Goal: Transaction & Acquisition: Purchase product/service

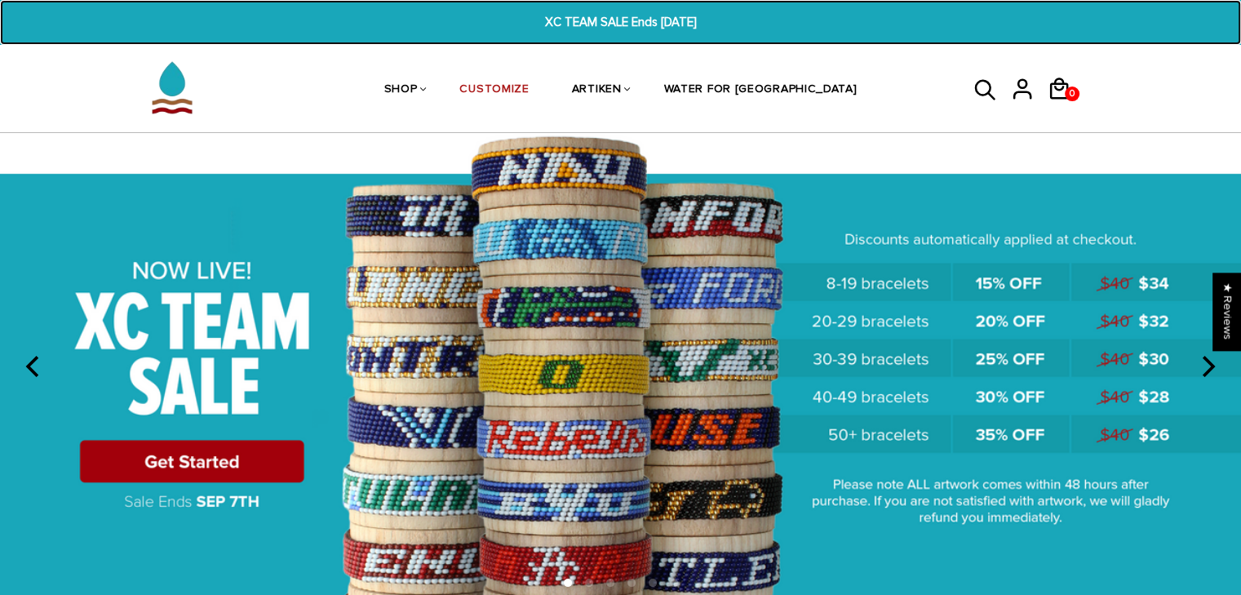
click at [582, 14] on span "XC TEAM SALE Ends [DATE]" at bounding box center [620, 22] width 477 height 19
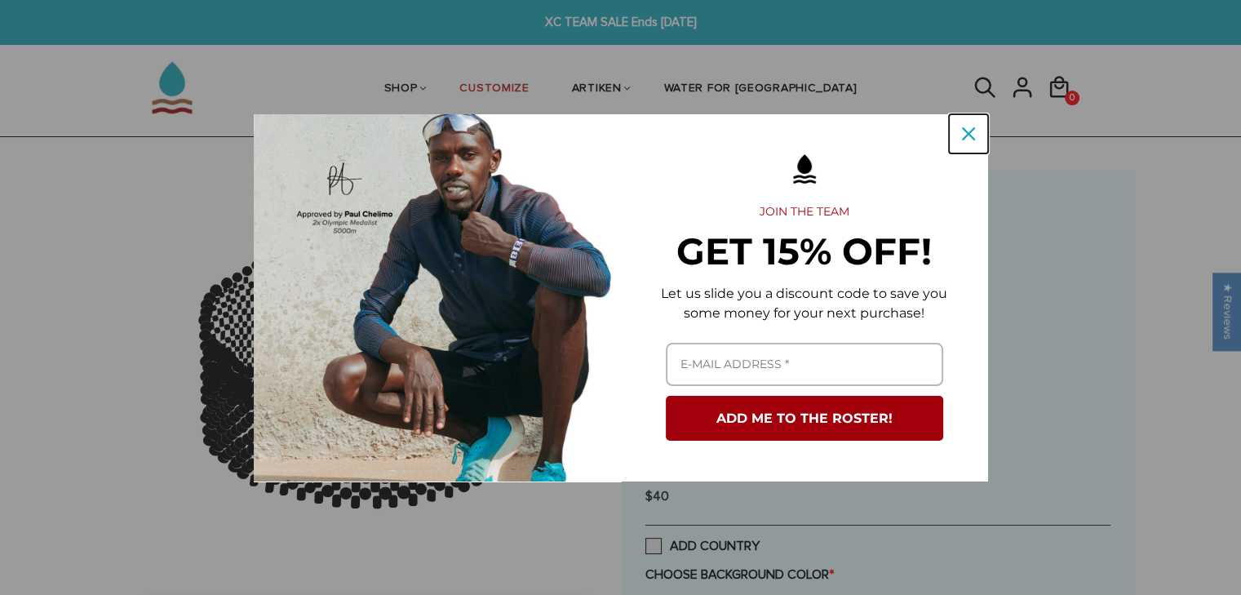
click at [970, 137] on icon "close icon" at bounding box center [968, 133] width 13 height 13
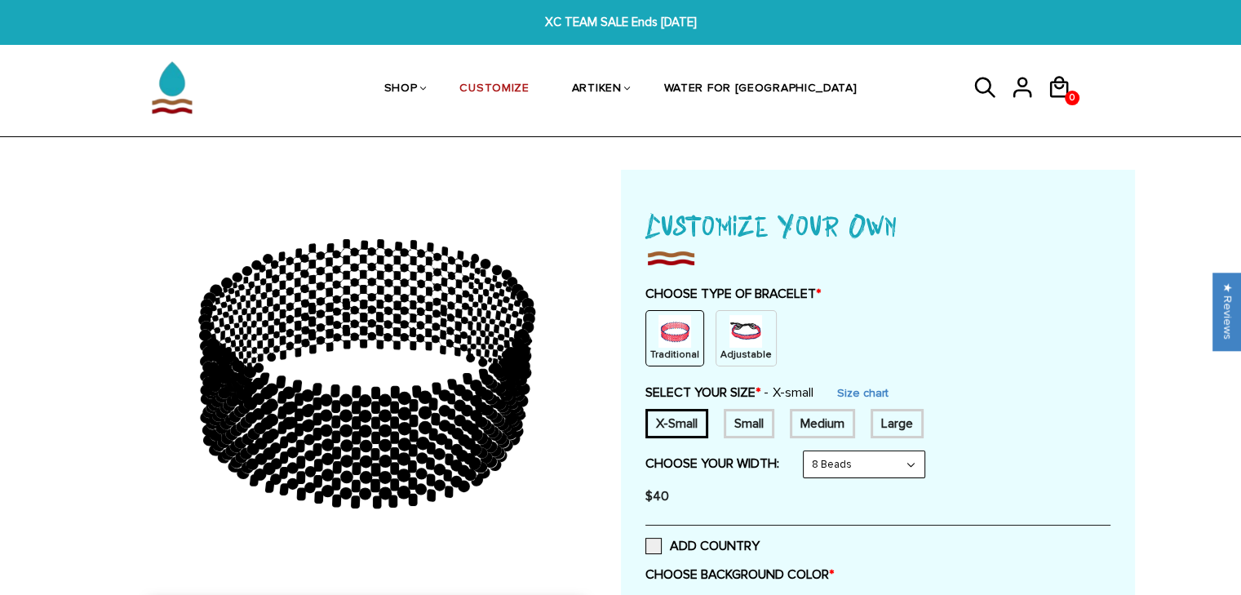
click at [729, 316] on img at bounding box center [745, 331] width 33 height 33
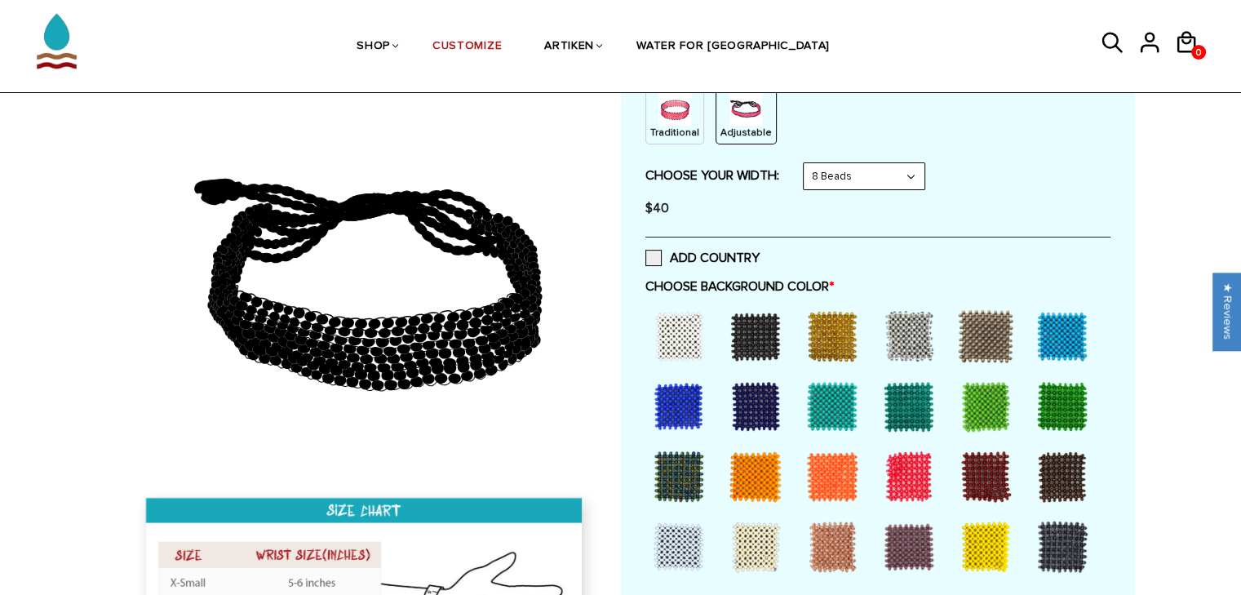
scroll to position [224, 0]
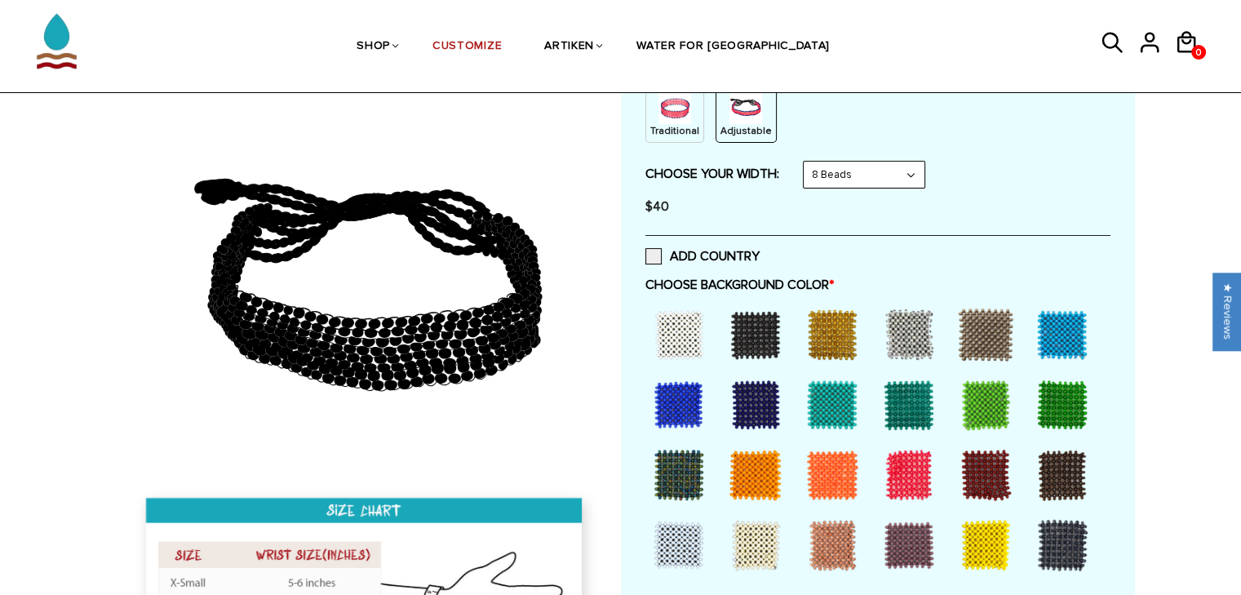
click at [1064, 337] on div at bounding box center [1062, 334] width 65 height 65
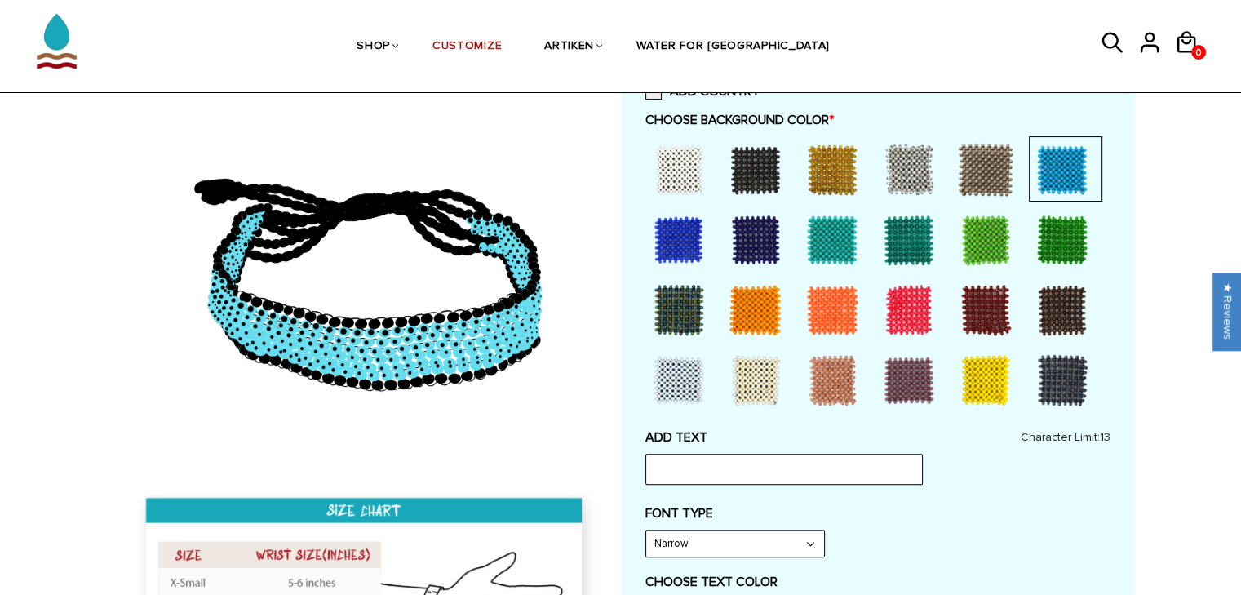
scroll to position [397, 0]
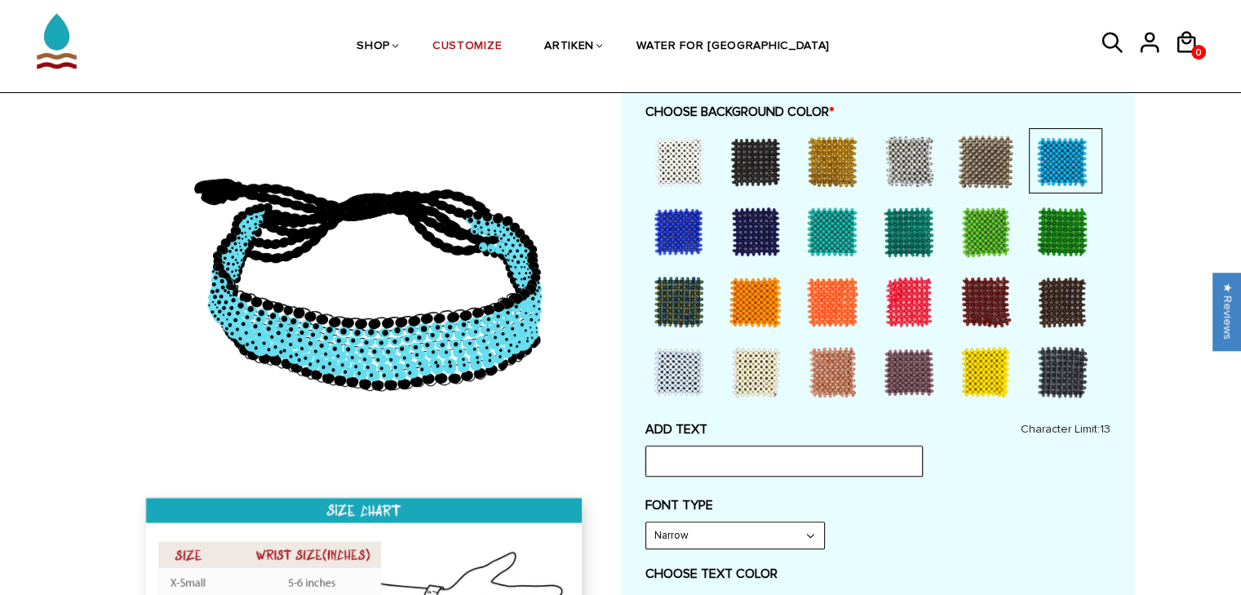
click at [845, 452] on input "text" at bounding box center [783, 461] width 277 height 31
type input "Raiders"
click at [806, 545] on select "Narrow Bold" at bounding box center [735, 535] width 178 height 26
click at [646, 522] on select "Narrow Bold" at bounding box center [735, 535] width 178 height 26
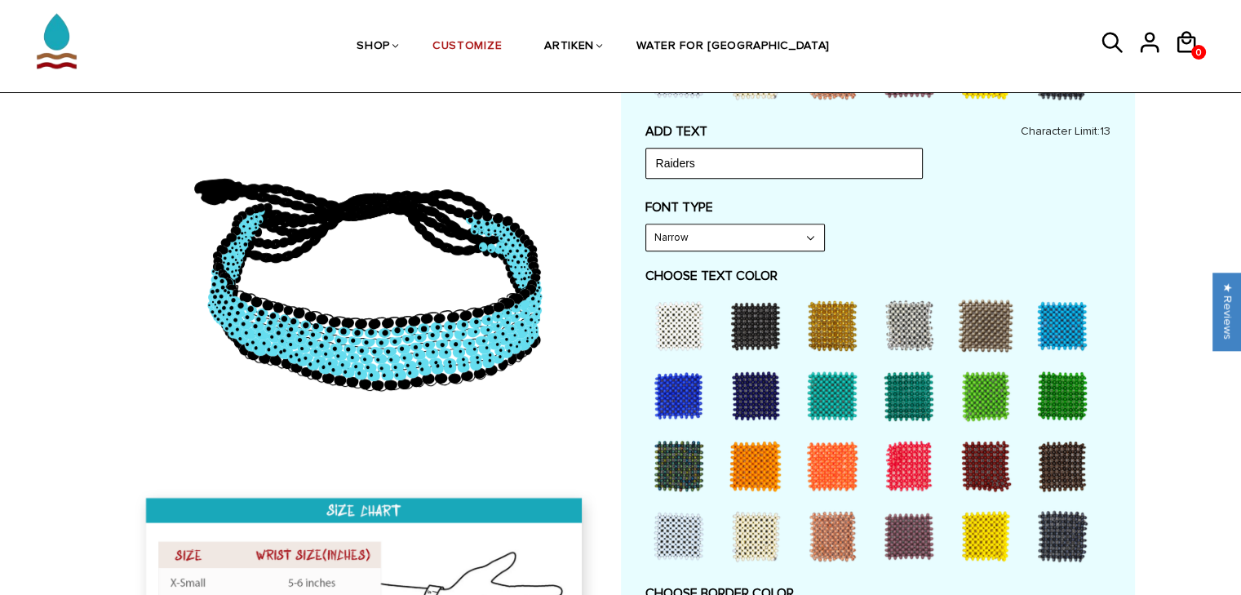
scroll to position [697, 0]
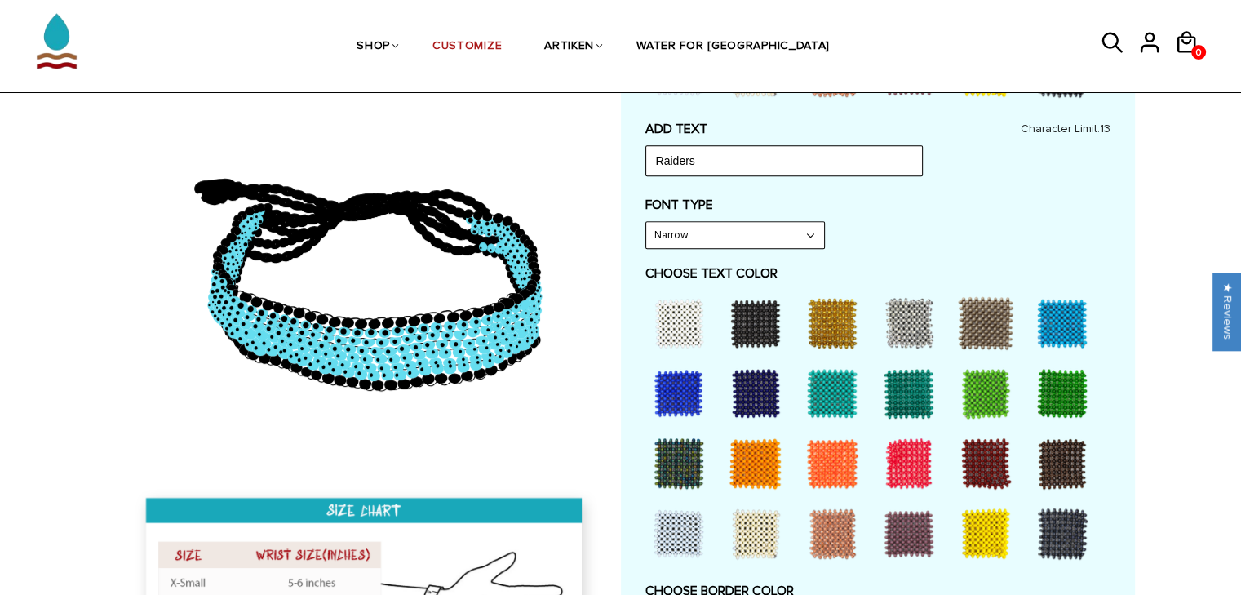
click at [901, 461] on div at bounding box center [908, 463] width 65 height 65
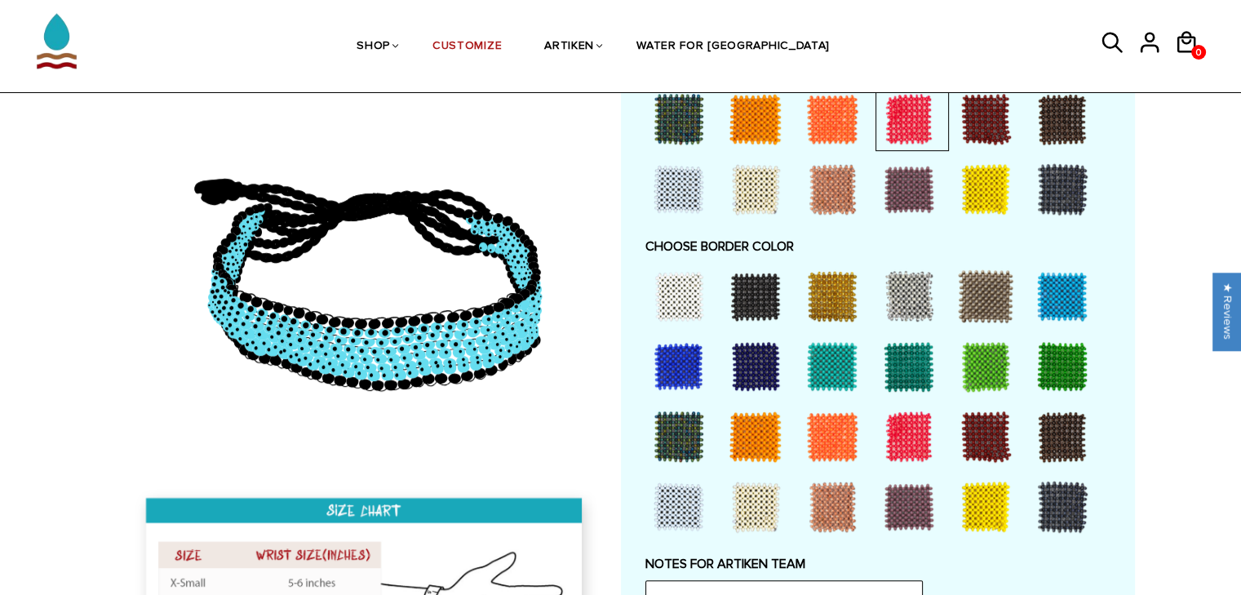
scroll to position [1099, 0]
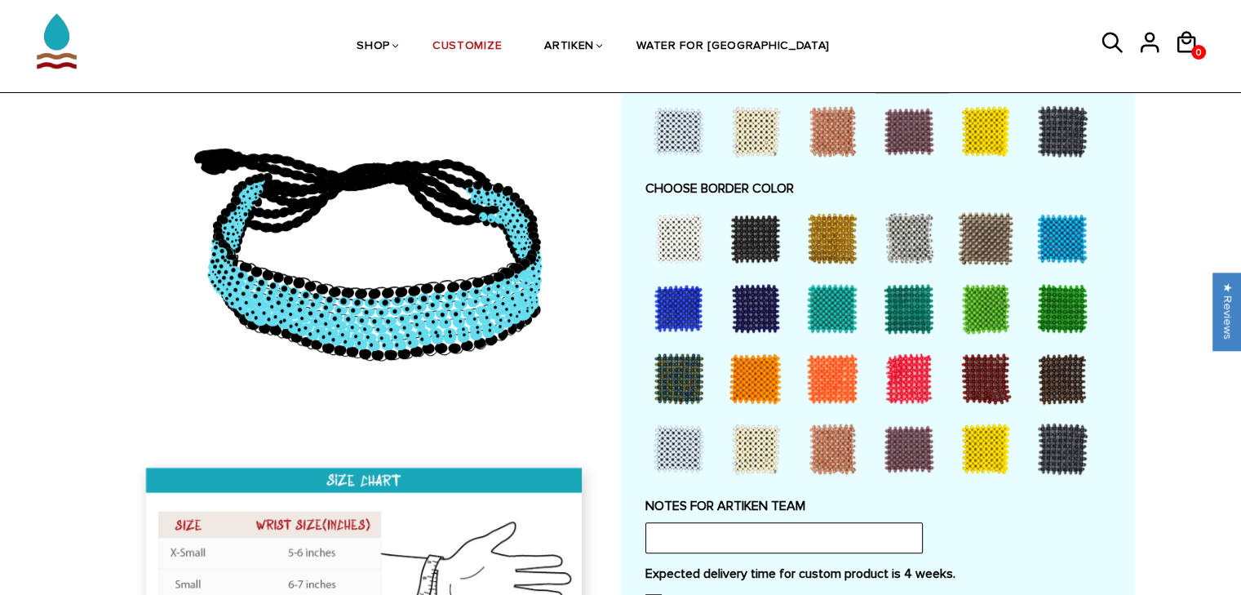
click at [1055, 250] on div at bounding box center [1062, 238] width 65 height 65
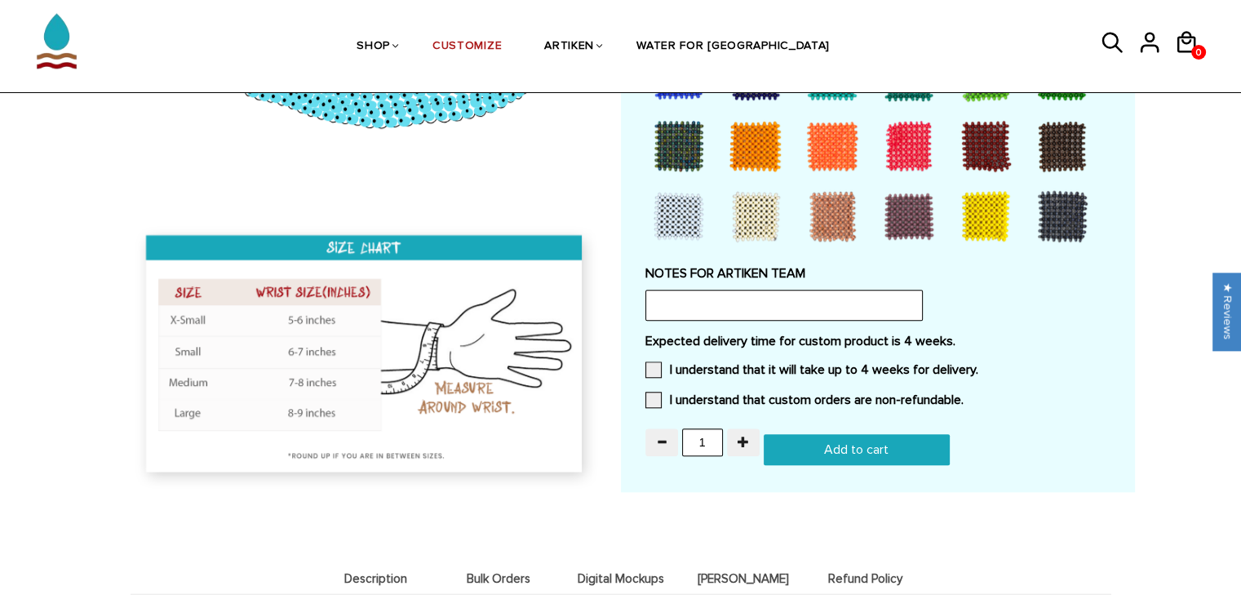
scroll to position [1372, 0]
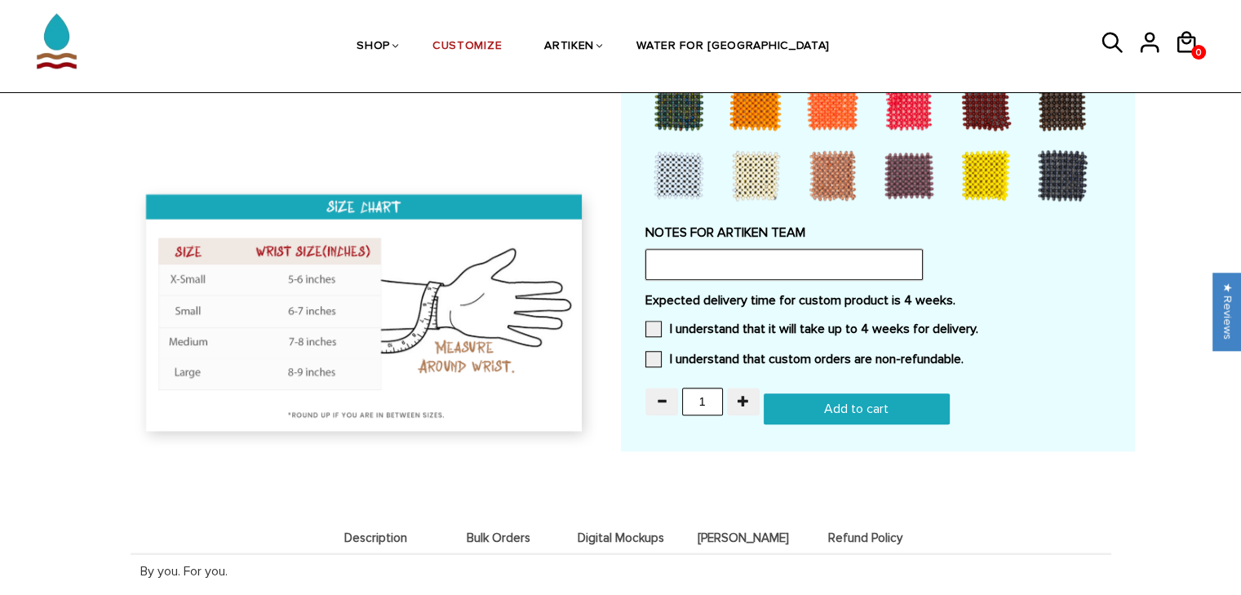
click at [870, 264] on input "text" at bounding box center [783, 264] width 277 height 31
type input "Same design as the old Shippensburg Raiders band, but light blue background"
click at [810, 326] on label "I understand that it will take up to 4 weeks for delivery." at bounding box center [811, 329] width 333 height 16
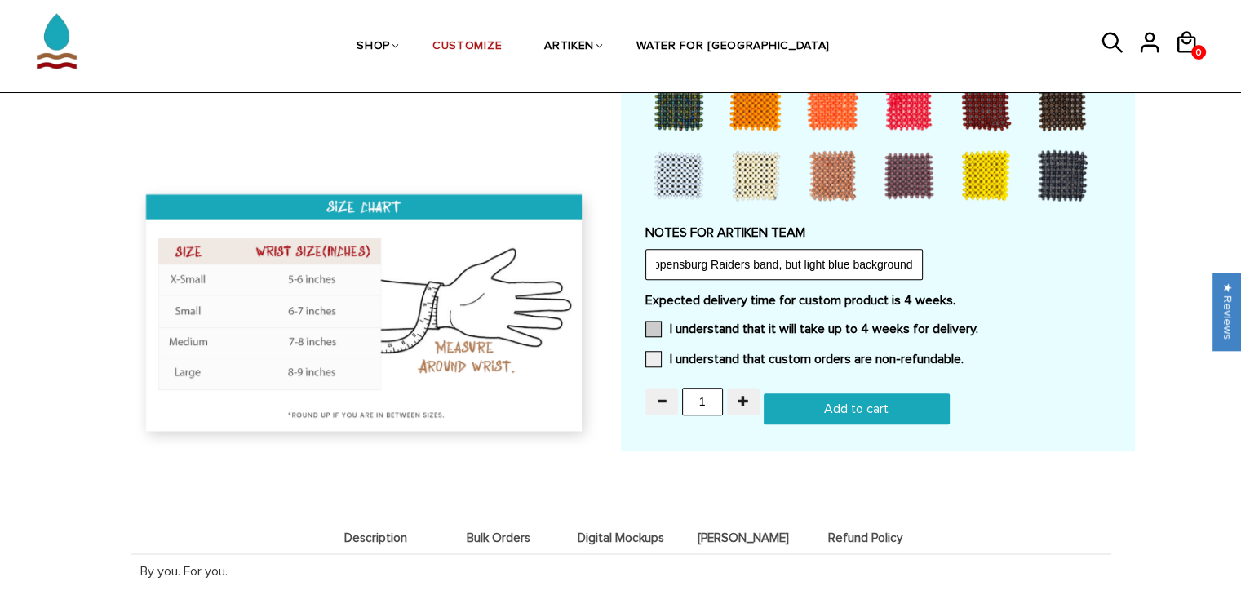
click at [978, 324] on input "I understand that it will take up to 4 weeks for delivery." at bounding box center [978, 324] width 0 height 0
click at [804, 351] on label "I understand that custom orders are non-refundable." at bounding box center [804, 359] width 318 height 16
click at [964, 354] on input "I understand that custom orders are non-refundable." at bounding box center [964, 354] width 0 height 0
click at [728, 392] on button "button" at bounding box center [743, 402] width 33 height 28
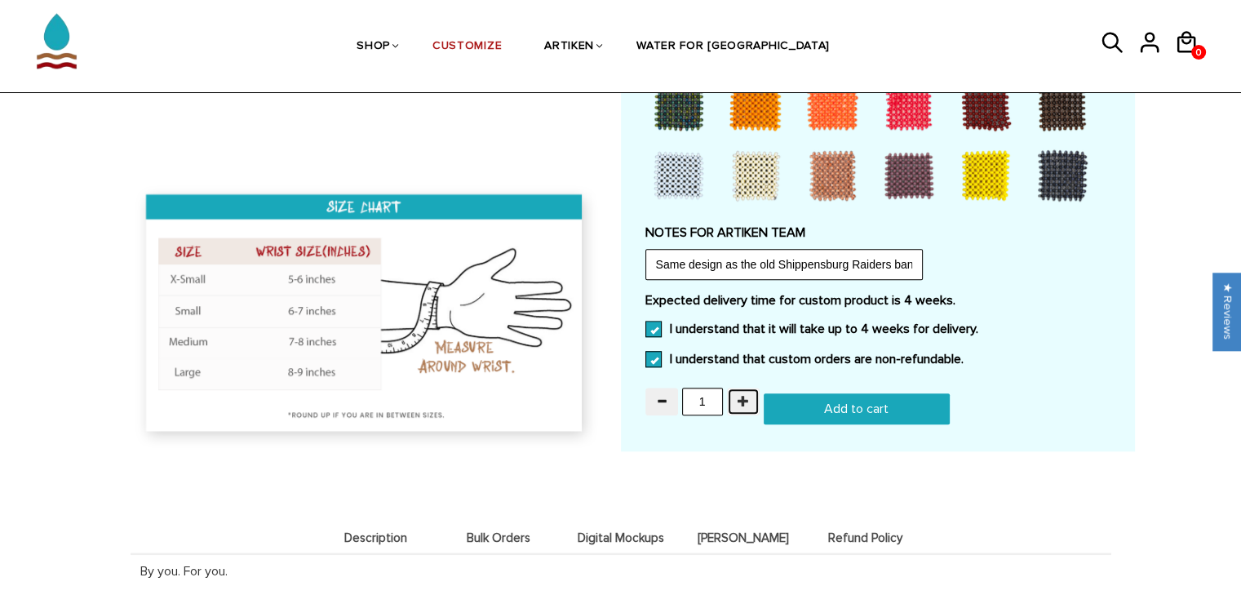
type input "2"
click at [714, 393] on input "2" at bounding box center [702, 402] width 41 height 28
type input "30"
click at [720, 415] on div "30 Add to cart" at bounding box center [877, 408] width 465 height 31
click at [482, 531] on span "Bulk Orders" at bounding box center [498, 538] width 114 height 14
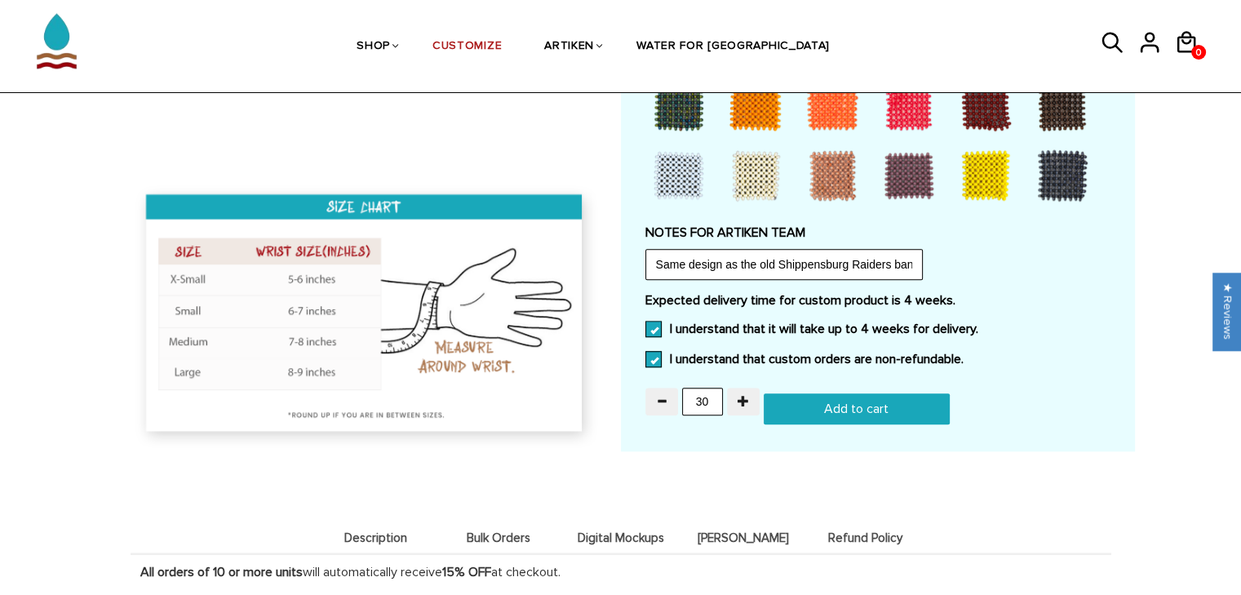
click at [516, 484] on div "Description Bulk Orders Digital Mockups Deets Refund Policy Description By you.…" at bounding box center [621, 544] width 981 height 121
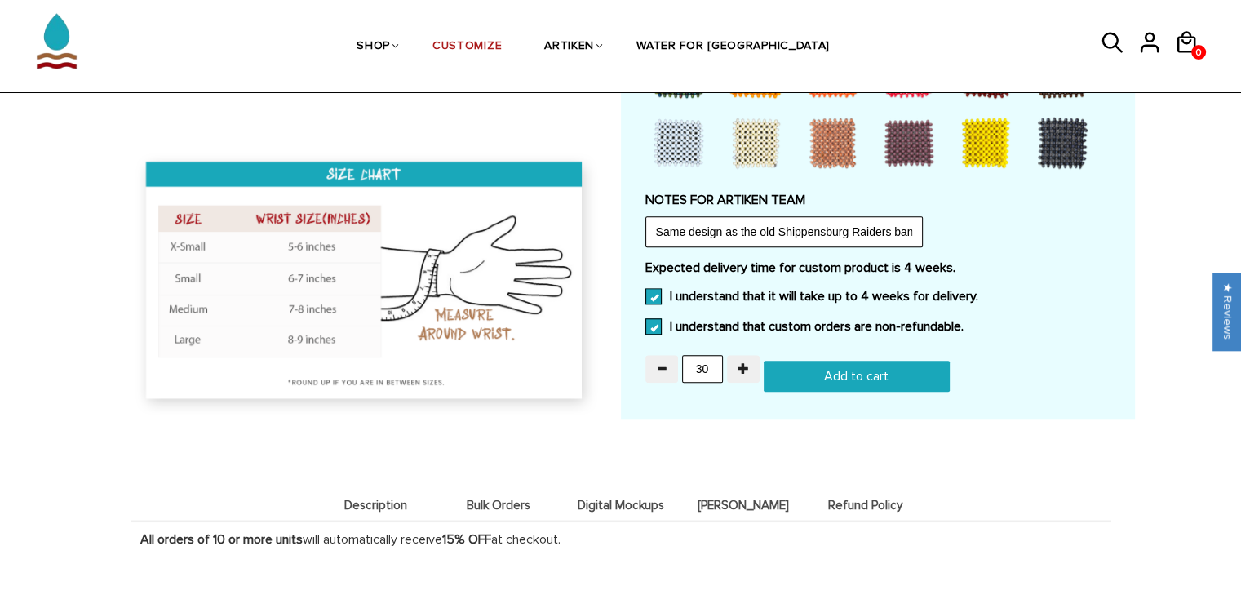
scroll to position [1470, 0]
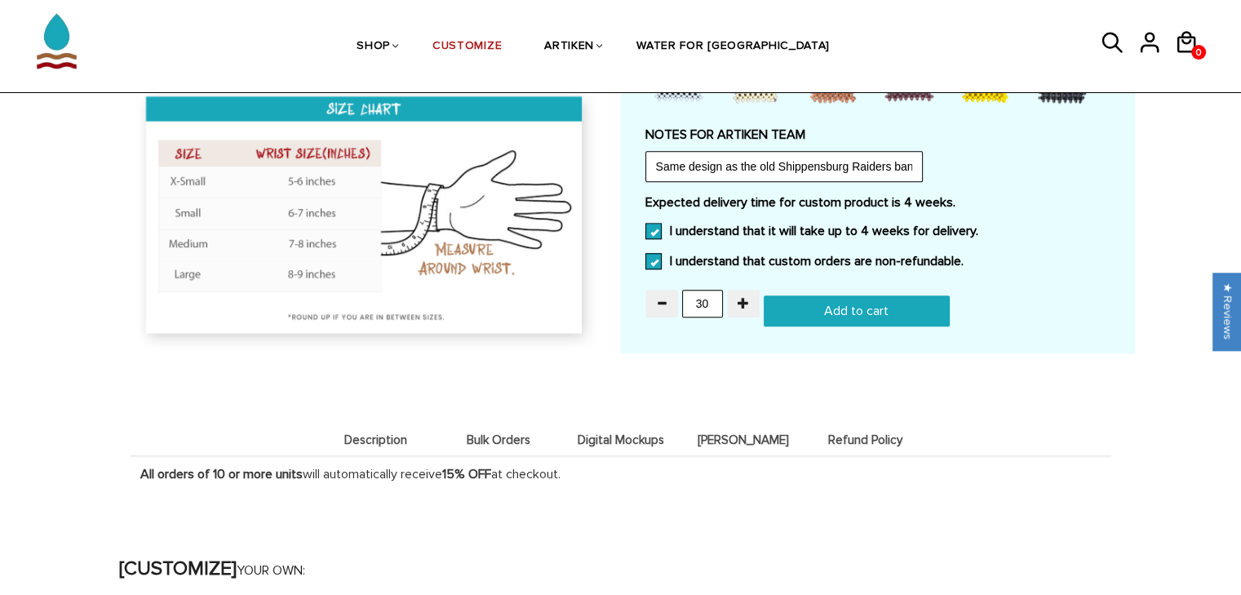
click at [831, 308] on input "Add to cart" at bounding box center [857, 310] width 186 height 31
type input "Add to cart"
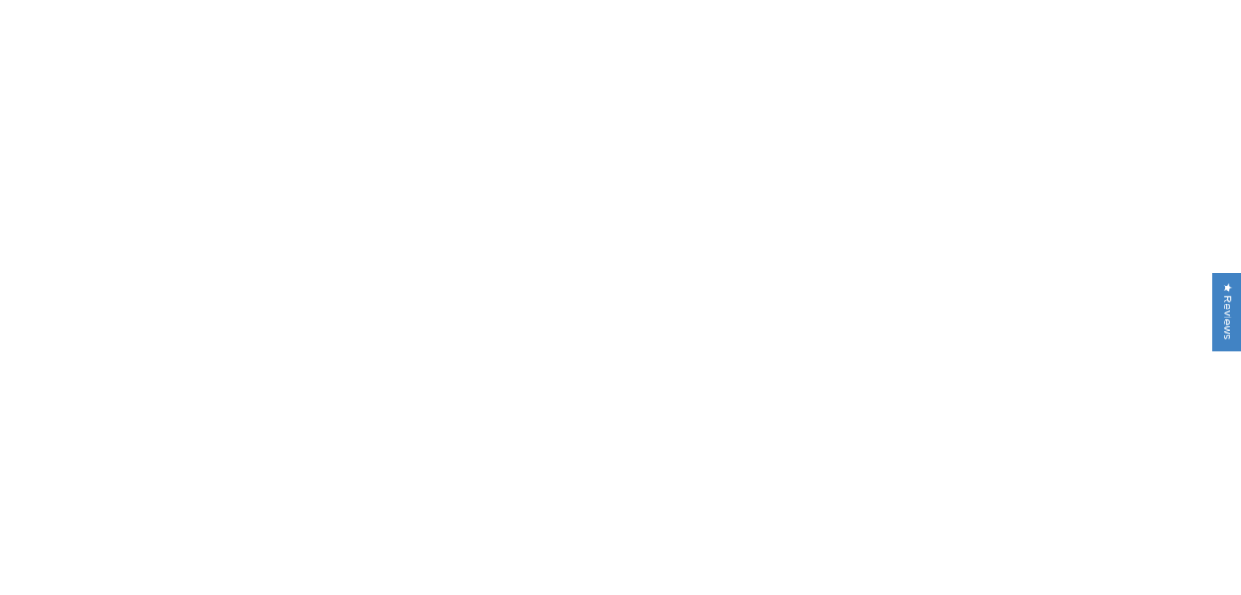
scroll to position [1470, 0]
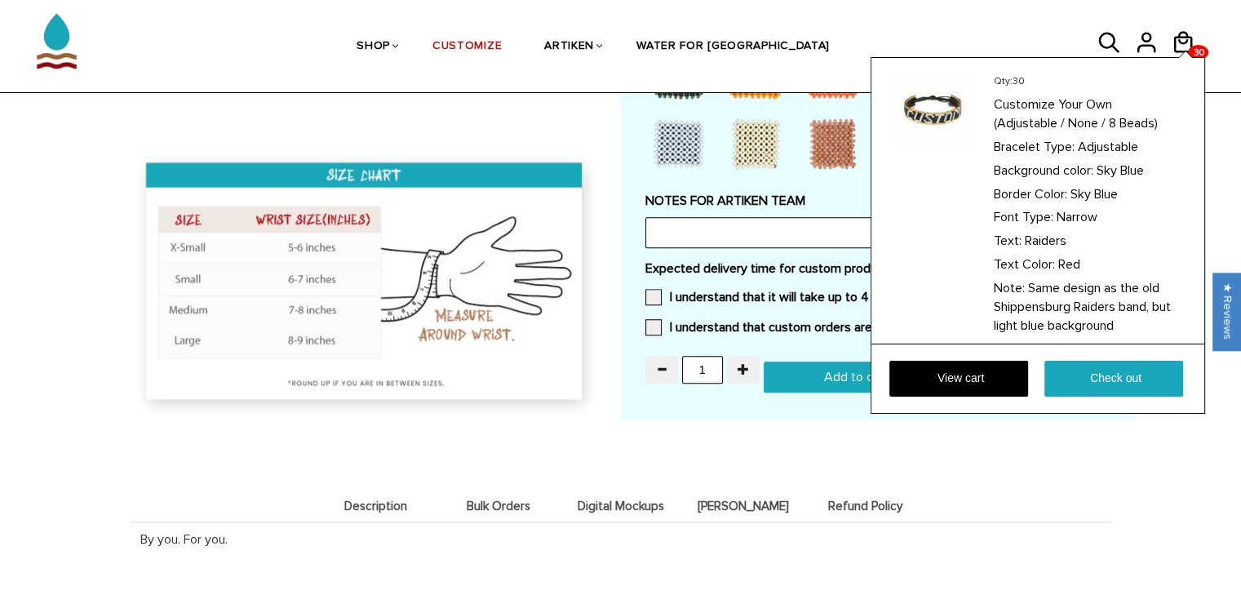
click at [1184, 57] on div "Qty: 30 Customize Your Own (Adjustable / None / 8 Beads) Bracelet Type: Adjusta…" at bounding box center [1038, 235] width 335 height 357
click at [937, 375] on link "View cart" at bounding box center [958, 379] width 139 height 36
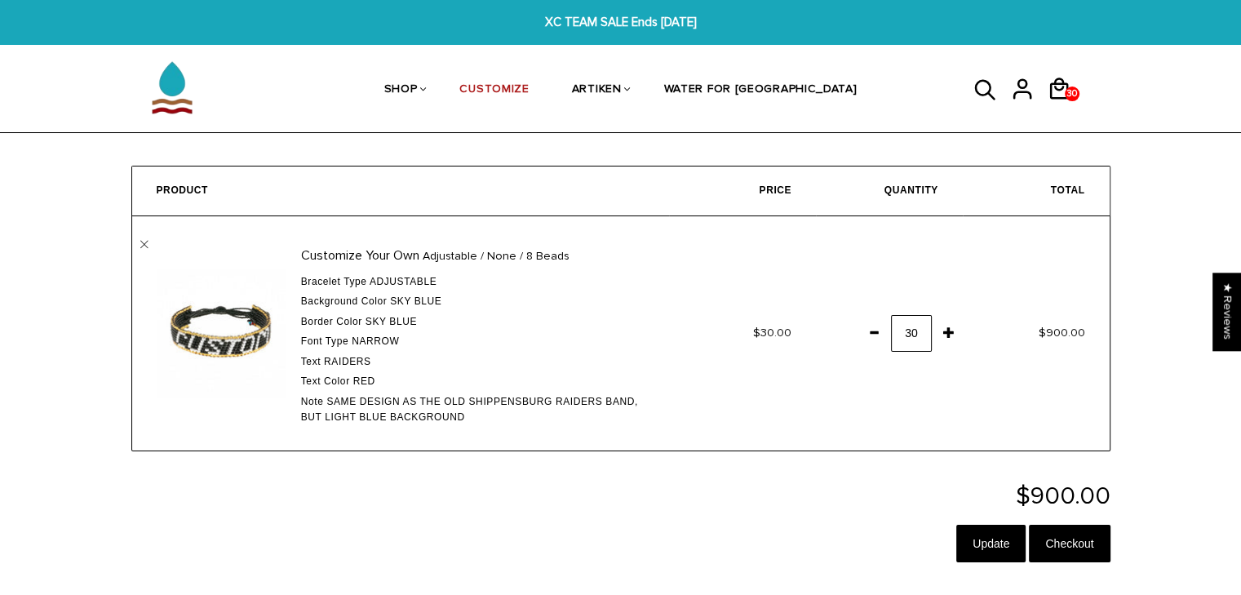
click at [871, 329] on span at bounding box center [874, 331] width 28 height 29
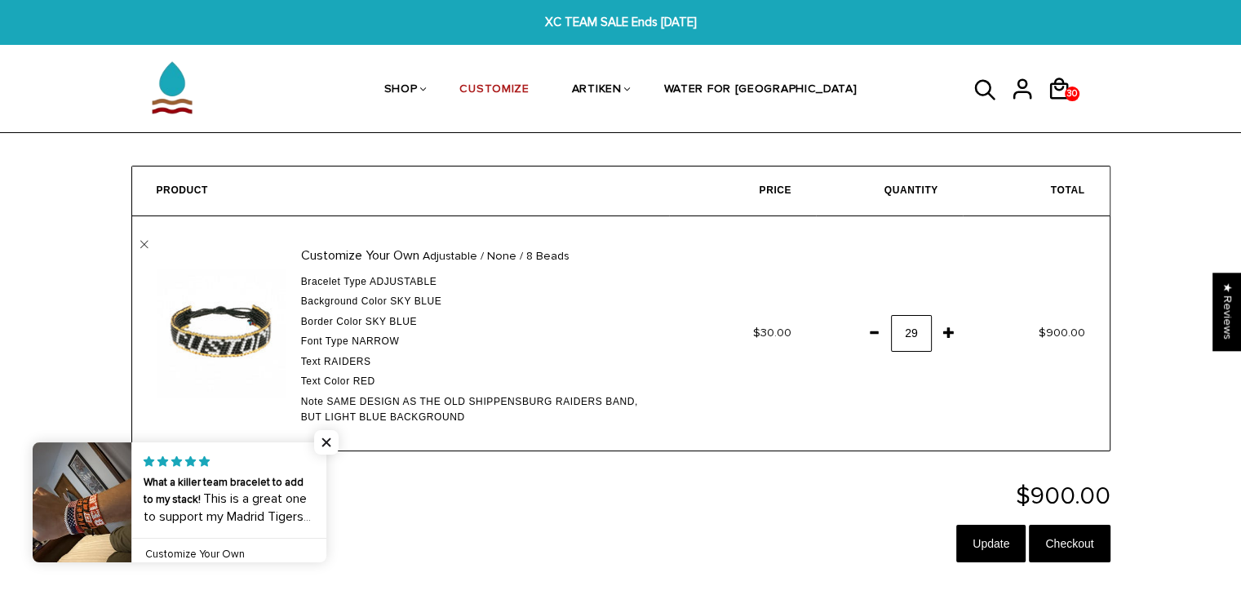
click at [871, 329] on span at bounding box center [874, 331] width 28 height 29
click at [967, 545] on input "Update" at bounding box center [990, 544] width 69 height 38
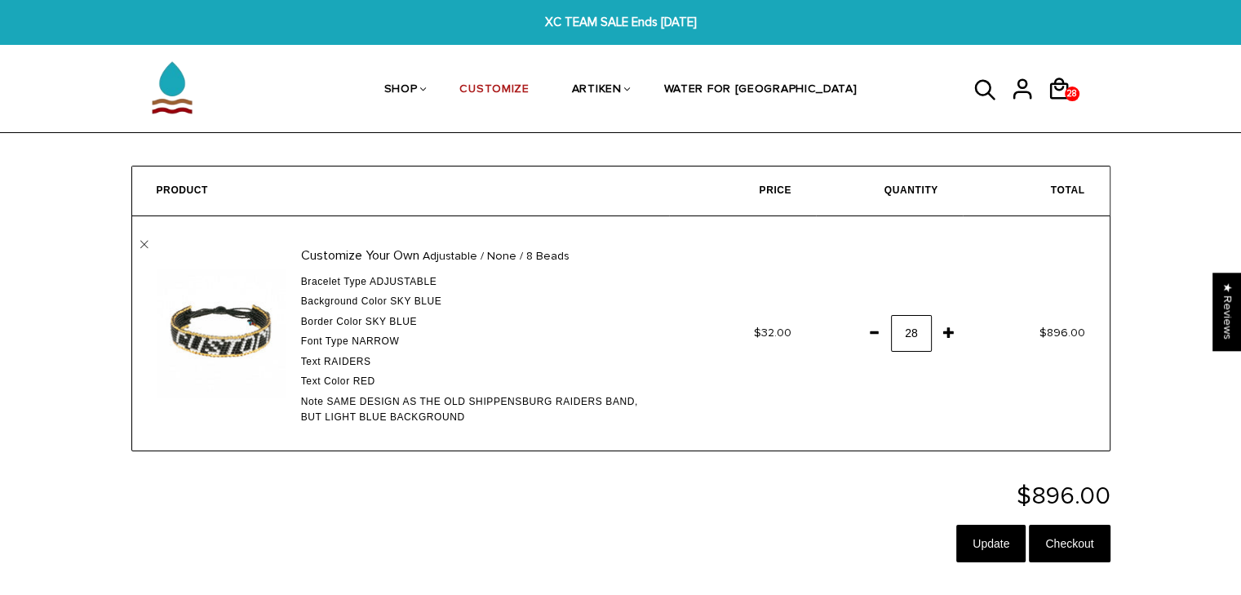
click at [938, 331] on span at bounding box center [949, 331] width 28 height 29
click at [981, 544] on input "Update" at bounding box center [990, 544] width 69 height 38
